Goal: Task Accomplishment & Management: Use online tool/utility

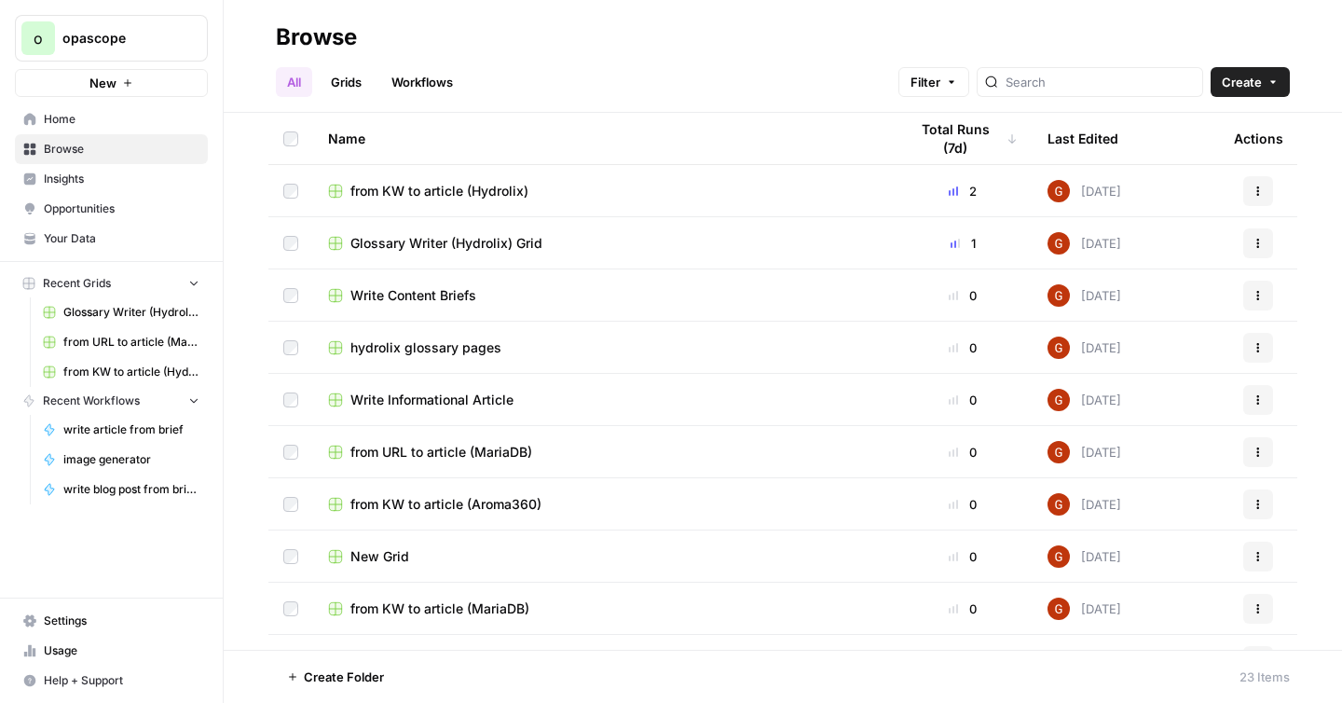
click at [352, 89] on link "Grids" at bounding box center [346, 82] width 53 height 30
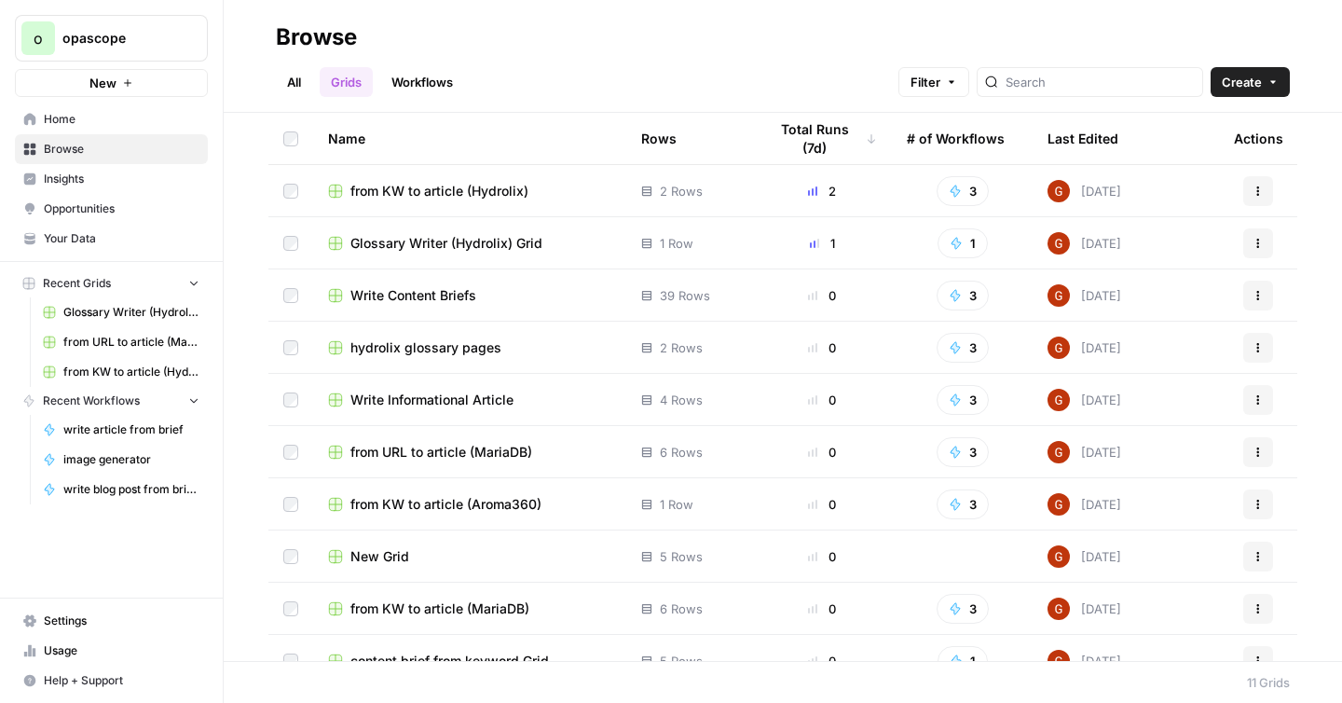
click at [394, 89] on link "Workflows" at bounding box center [422, 82] width 84 height 30
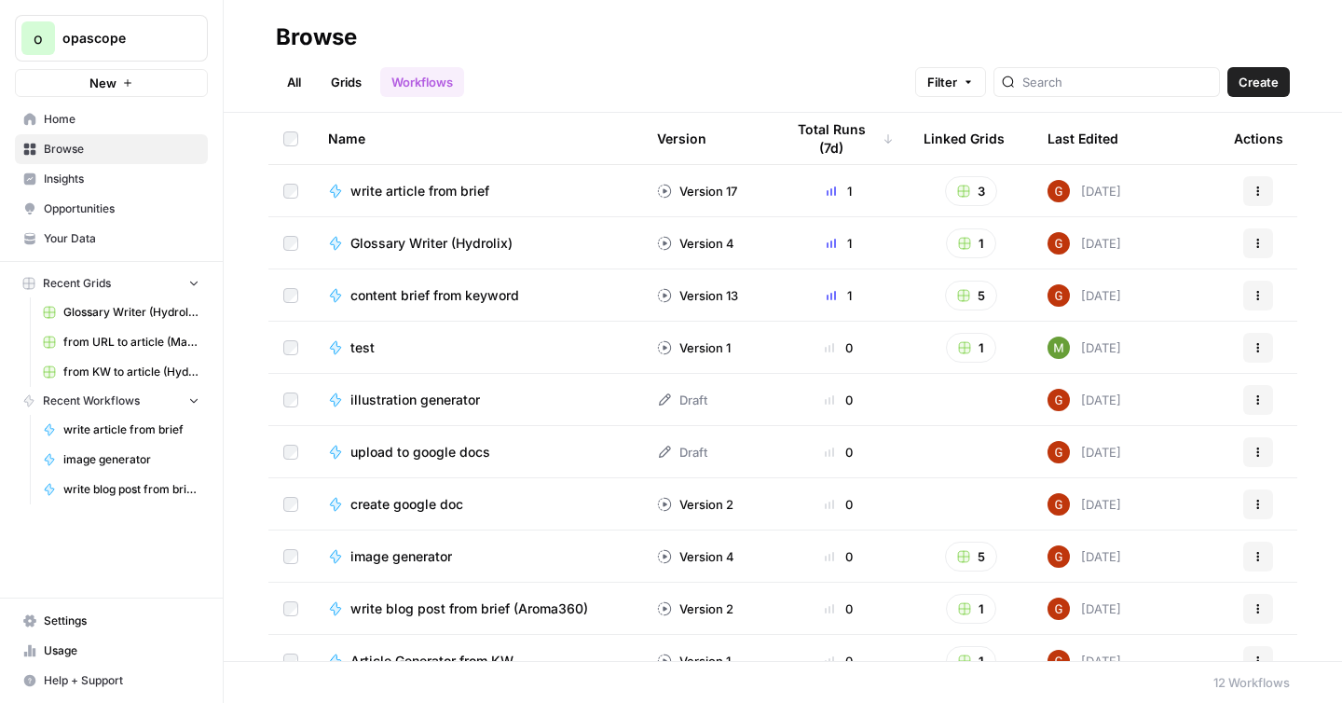
click at [363, 89] on link "Grids" at bounding box center [346, 82] width 53 height 30
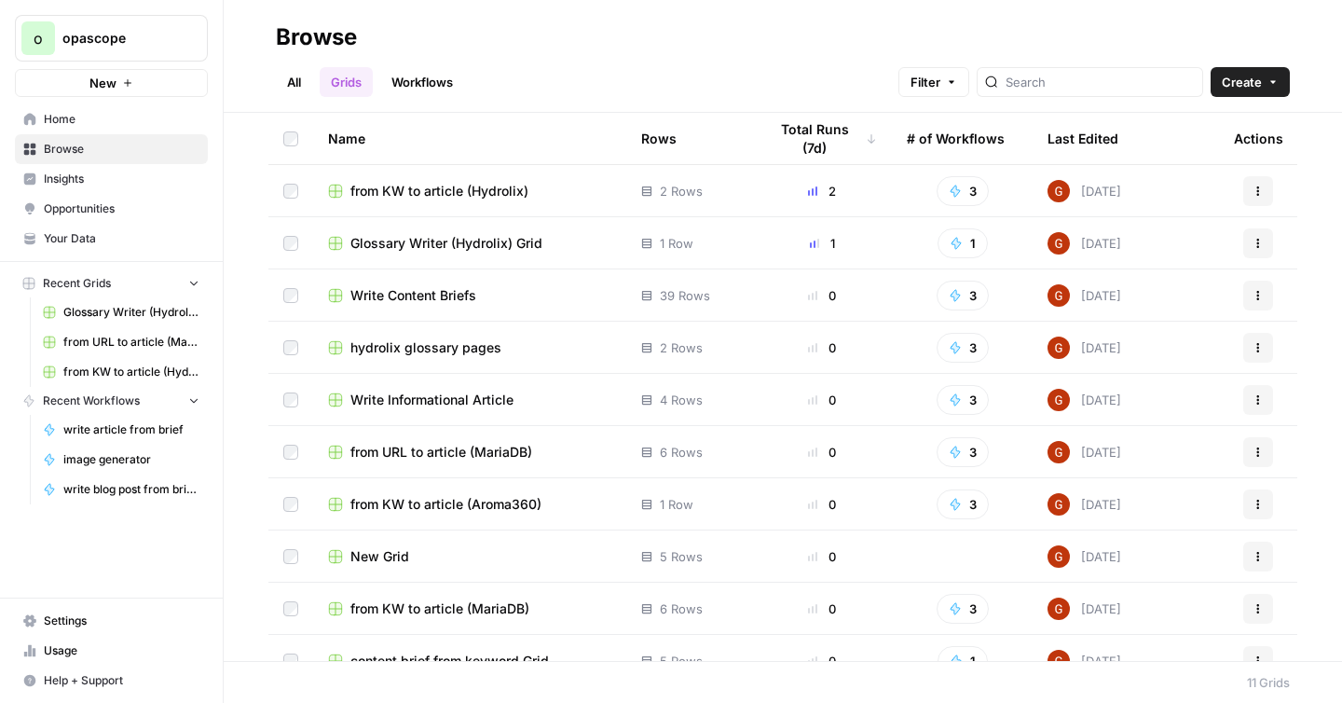
click at [437, 189] on span "from KW to article (Hydrolix)" at bounding box center [439, 191] width 178 height 19
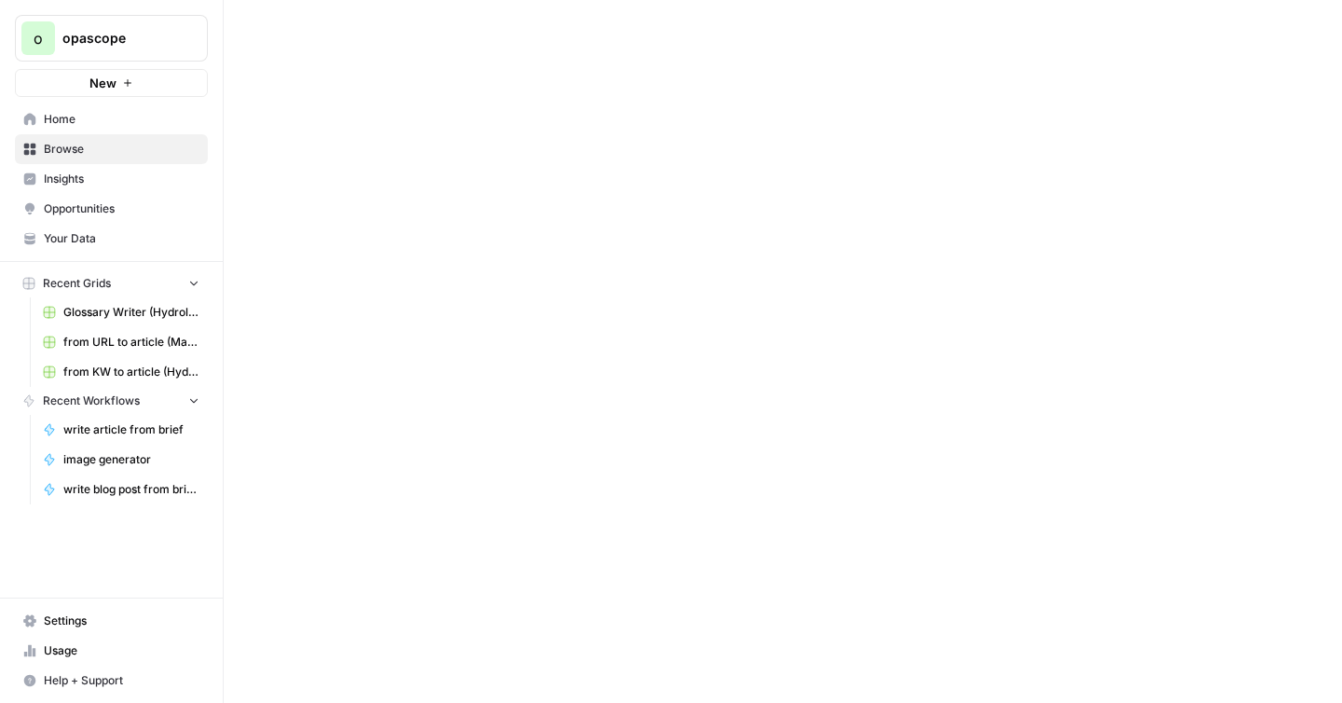
click at [437, 189] on div at bounding box center [783, 351] width 1118 height 703
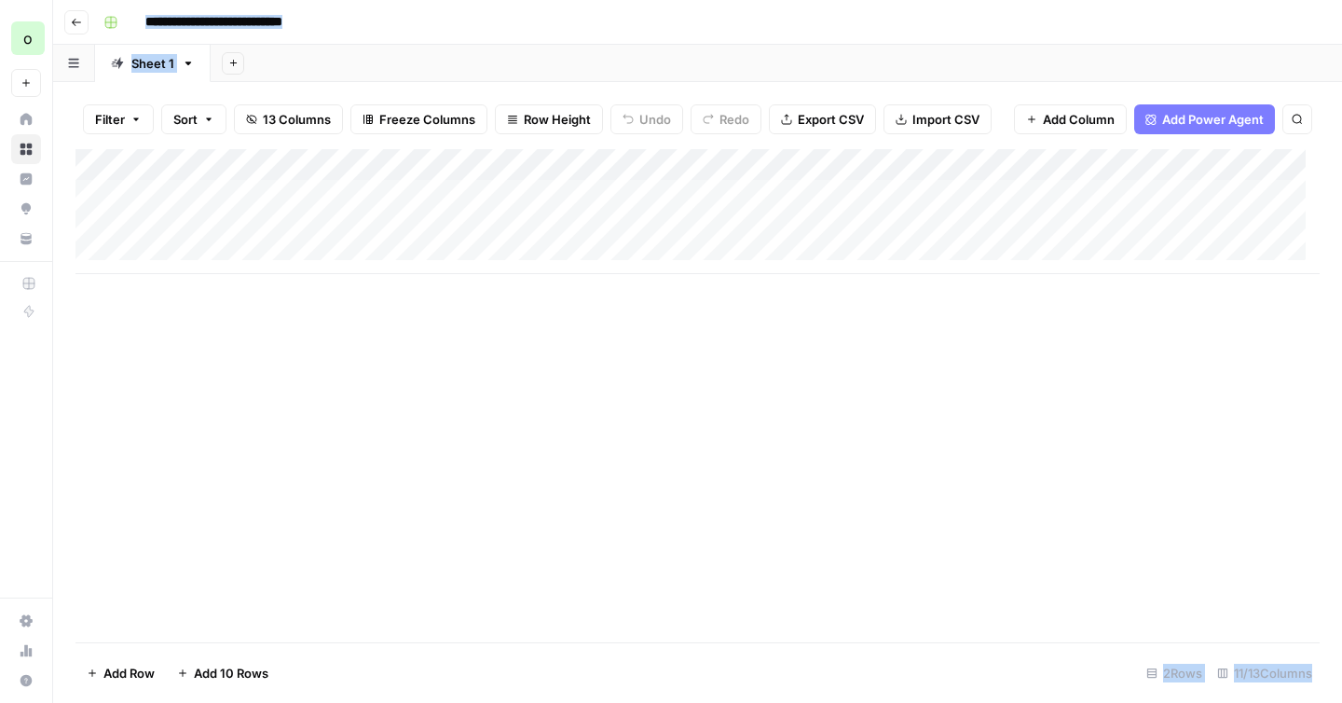
click at [198, 252] on div "Add Column" at bounding box center [697, 211] width 1244 height 125
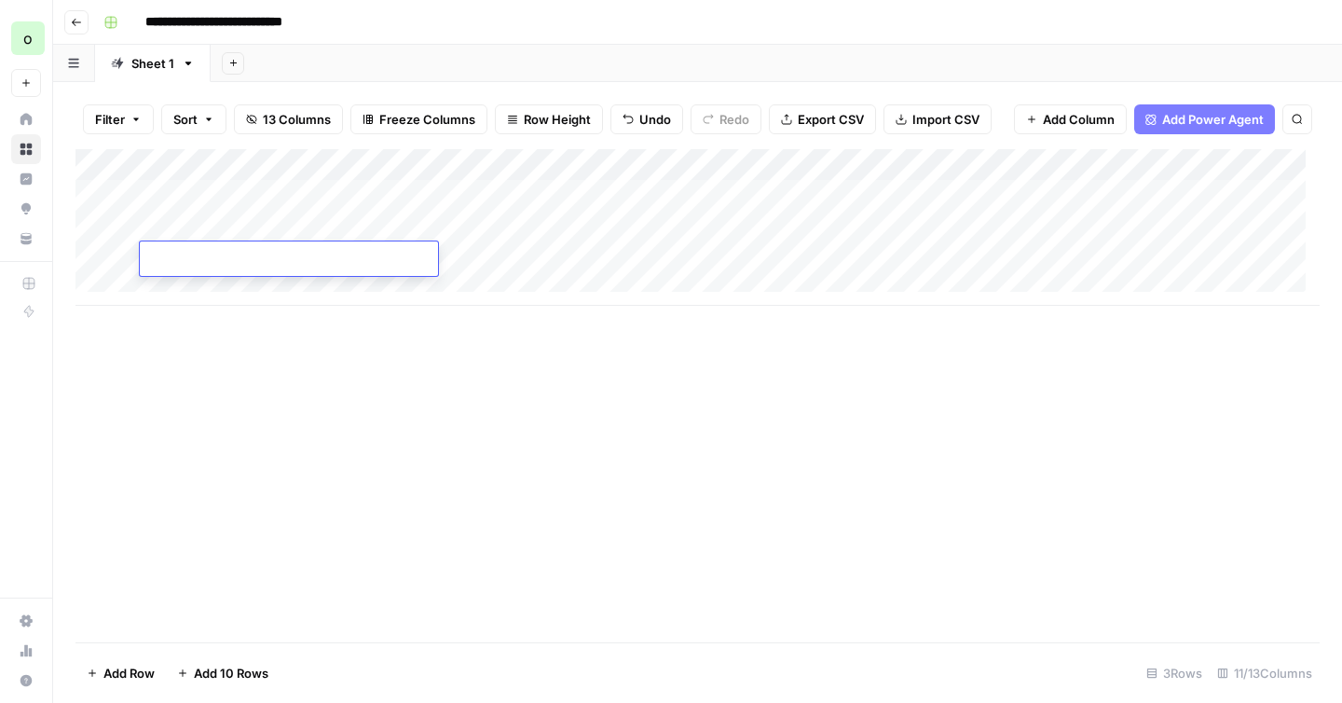
click at [222, 255] on textarea at bounding box center [289, 260] width 298 height 26
type textarea "**********"
click at [539, 249] on div "Add Column" at bounding box center [697, 227] width 1244 height 157
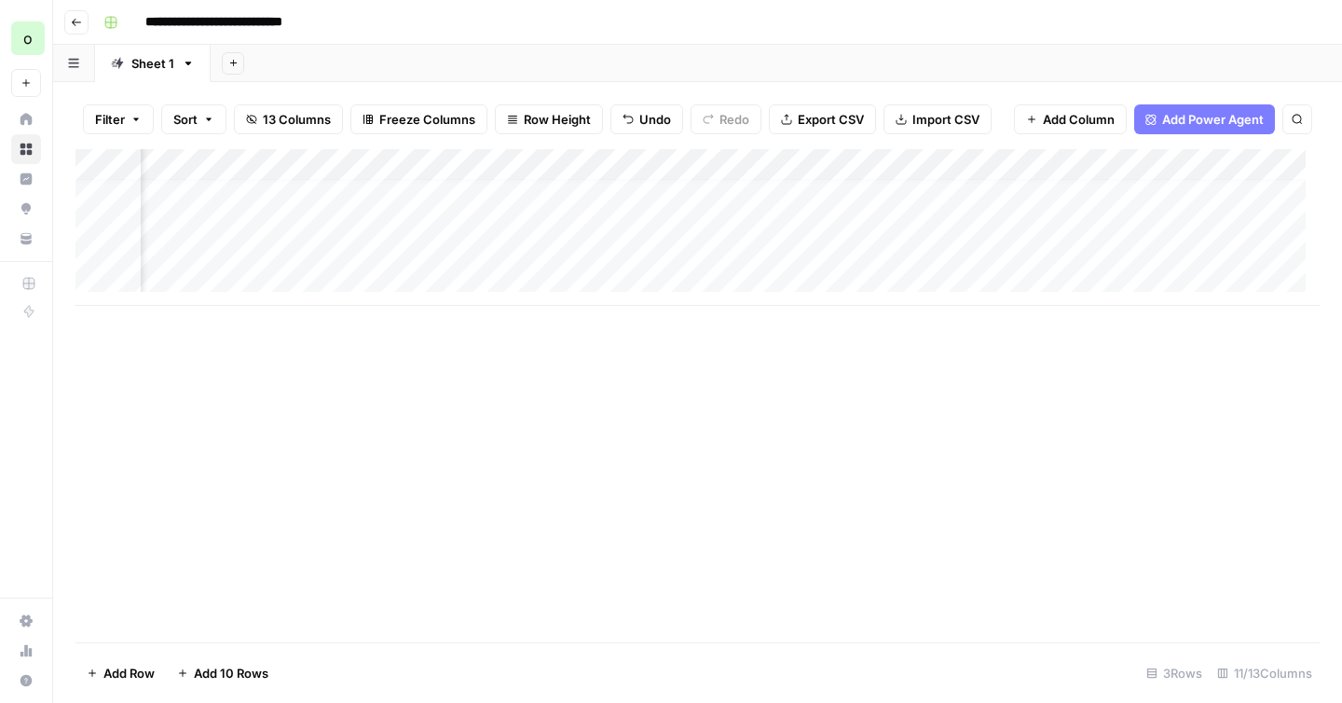
click at [871, 242] on div "Add Column" at bounding box center [697, 227] width 1244 height 157
click at [841, 239] on div "Add Column" at bounding box center [697, 227] width 1244 height 157
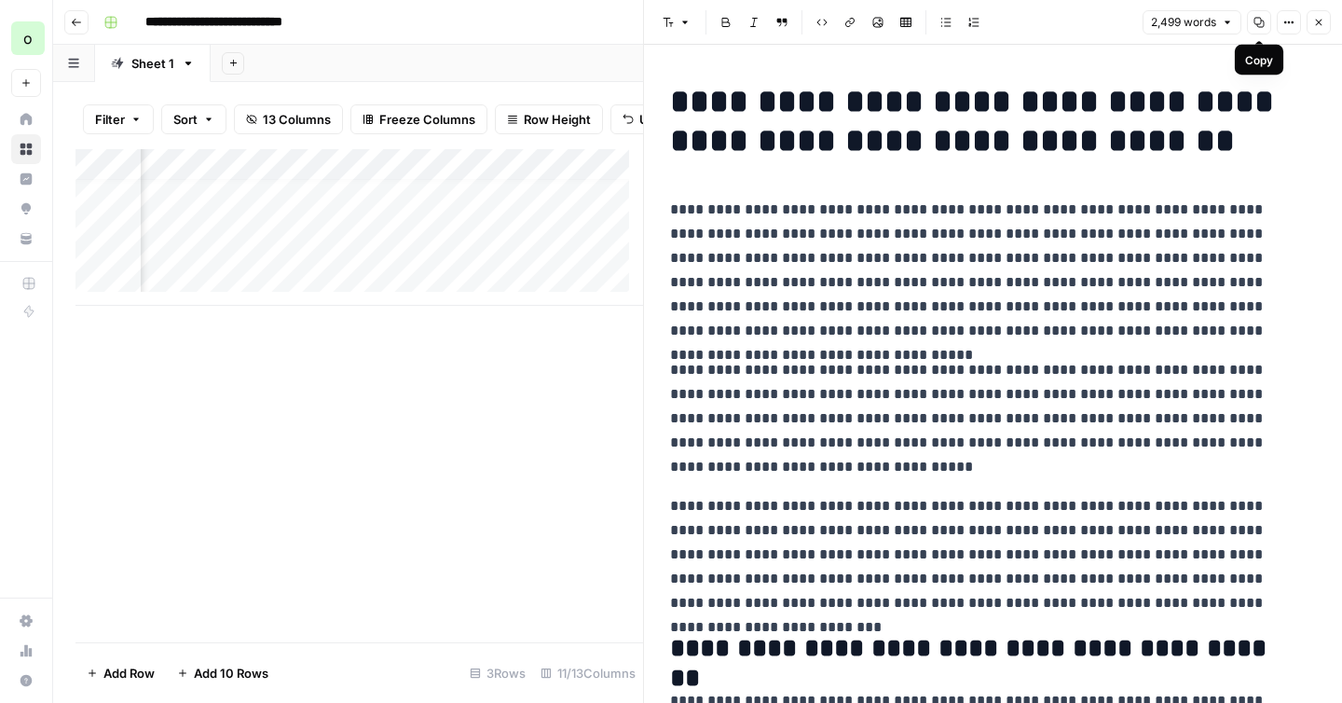
click at [1254, 22] on icon "button" at bounding box center [1259, 23] width 10 height 10
